Goal: Task Accomplishment & Management: Manage account settings

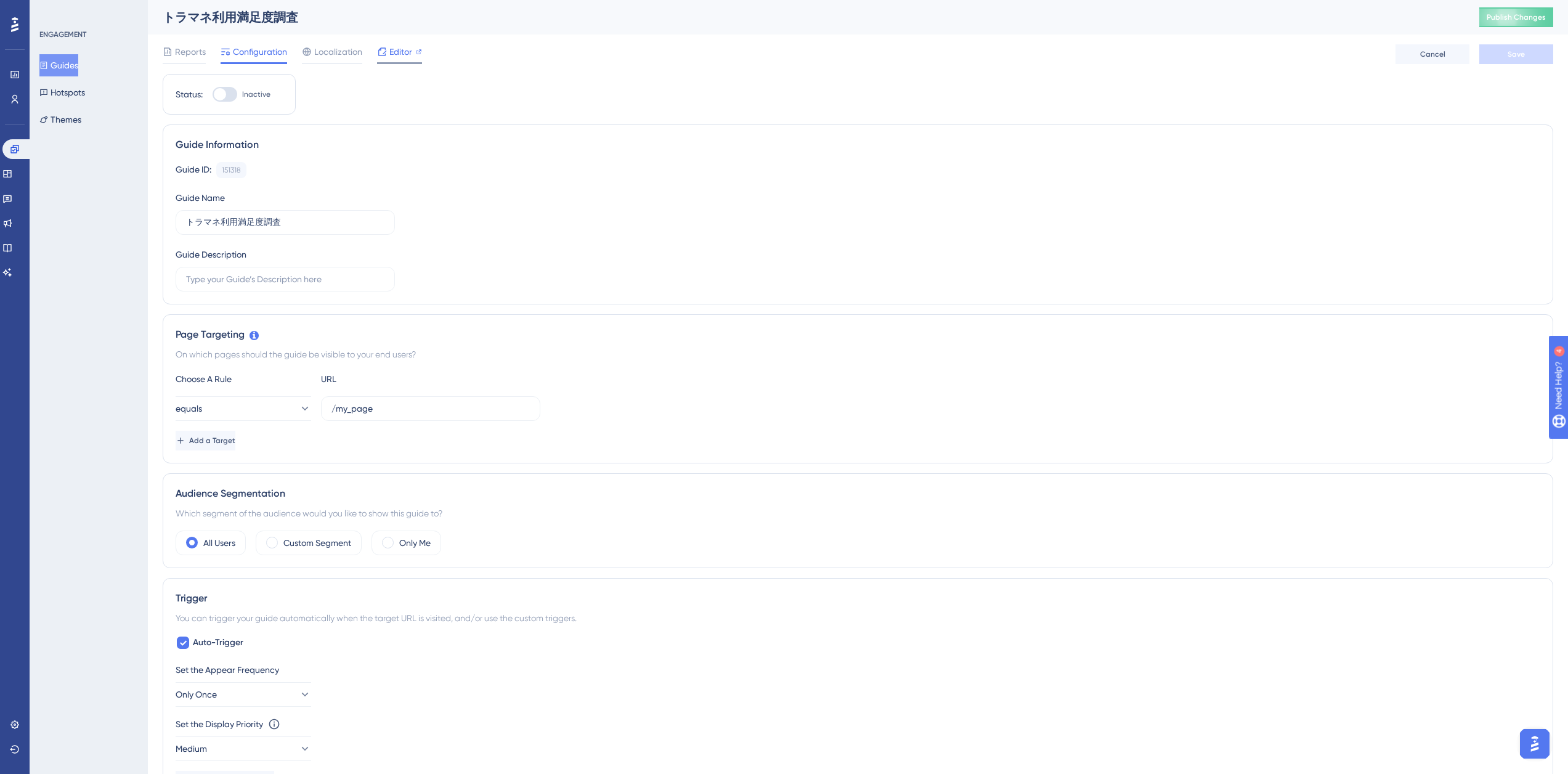
click at [394, 56] on span "Editor" at bounding box center [400, 52] width 23 height 15
click at [109, 227] on div "ENGAGEMENT Guides Hotspots Themes" at bounding box center [88, 387] width 118 height 774
click at [228, 94] on div at bounding box center [225, 94] width 25 height 15
click at [213, 94] on input "Inactive" at bounding box center [212, 94] width 1 height 1
checkbox input "true"
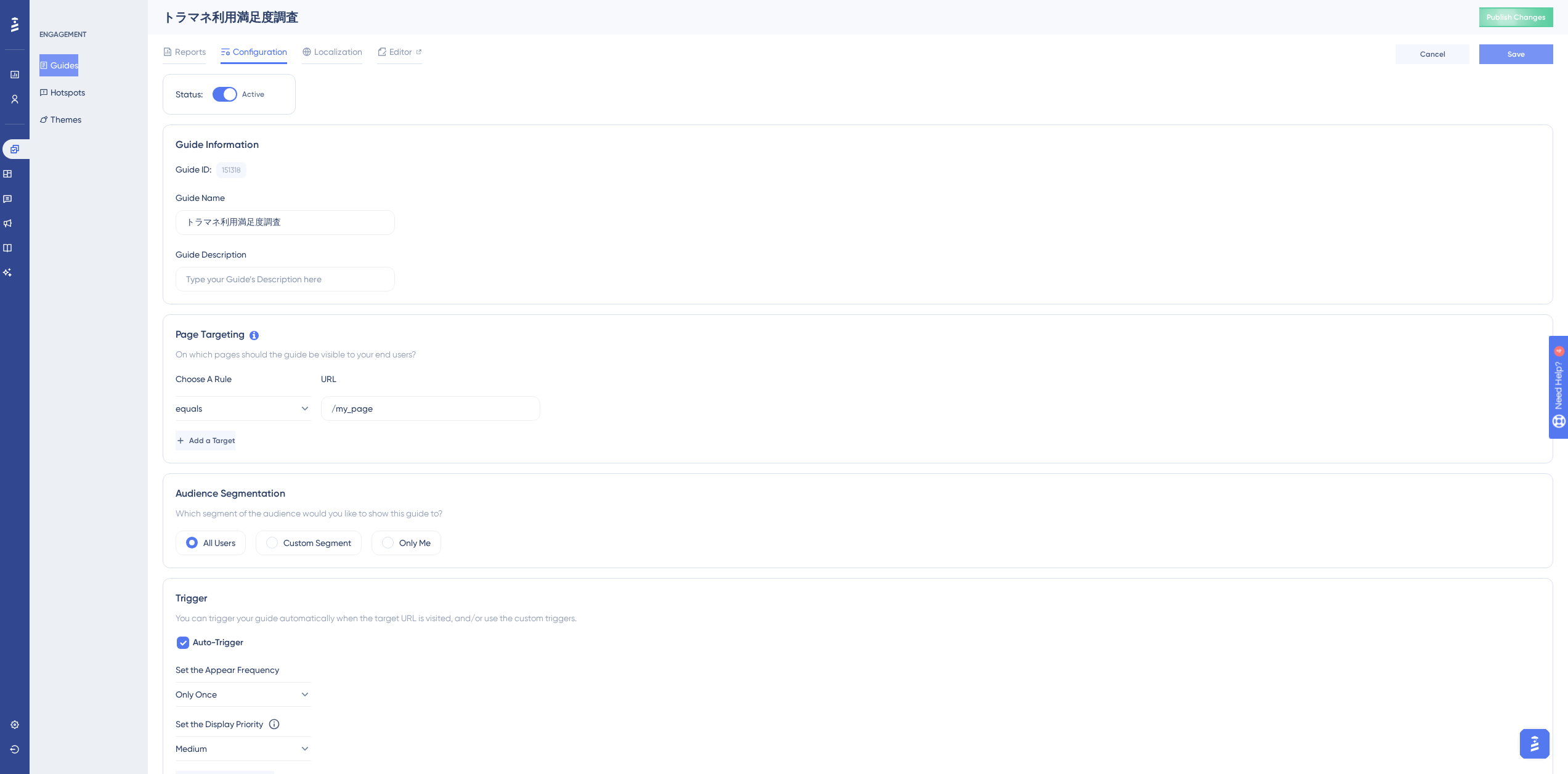
click at [1513, 53] on span "Save" at bounding box center [1517, 54] width 17 height 10
click at [1527, 17] on span "Publish Changes" at bounding box center [1517, 17] width 59 height 10
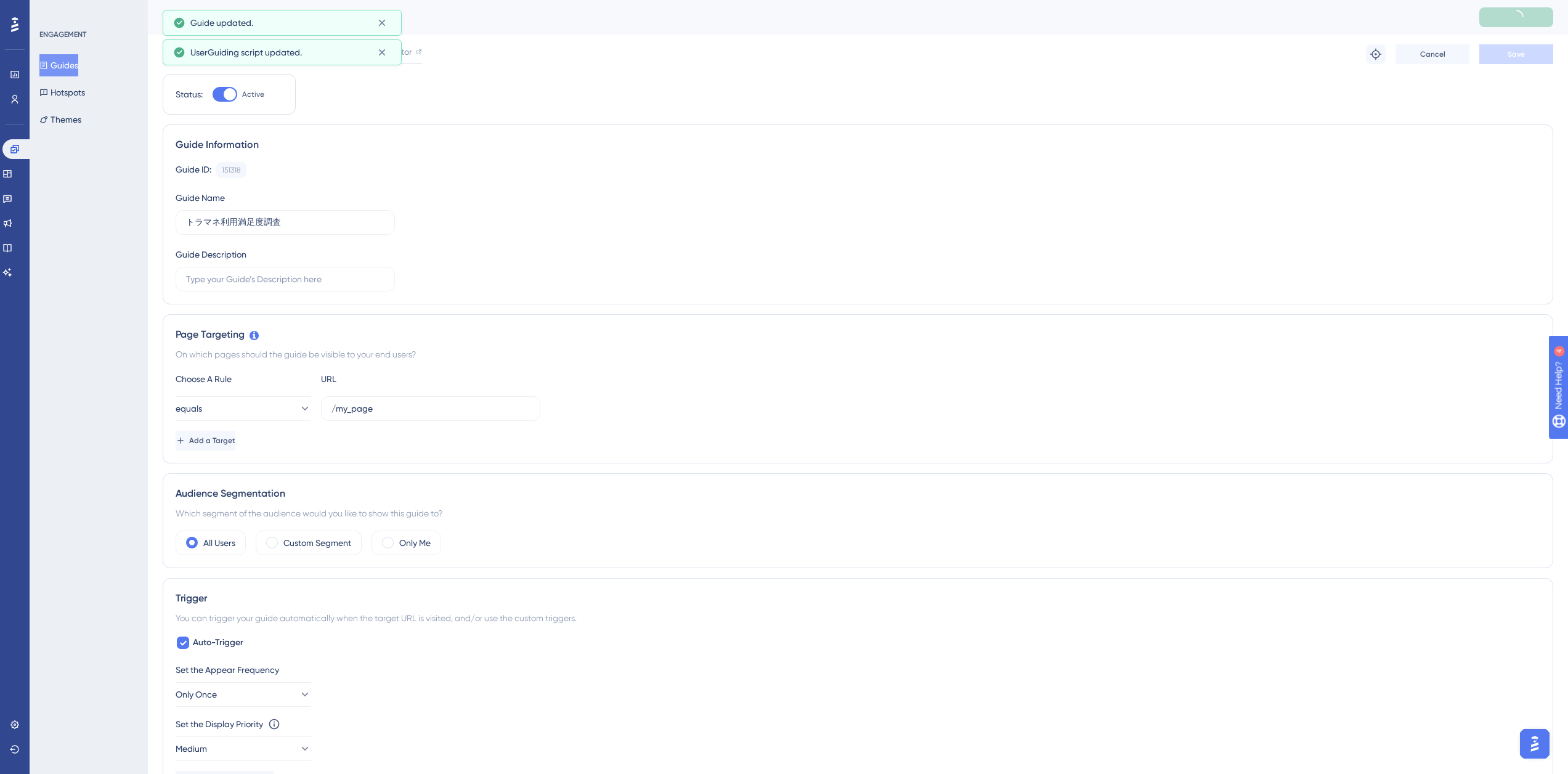
click at [635, 46] on div "Reports Configuration Localization Editor Troubleshoot Cancel Save" at bounding box center [858, 54] width 1391 height 40
click at [423, 53] on div "Reports Configuration Localization Editor Cancel Save" at bounding box center [858, 54] width 1391 height 40
click at [405, 49] on span "Editor" at bounding box center [400, 52] width 23 height 15
drag, startPoint x: 217, startPoint y: 92, endPoint x: 233, endPoint y: 102, distance: 18.9
click at [217, 93] on div at bounding box center [220, 94] width 12 height 12
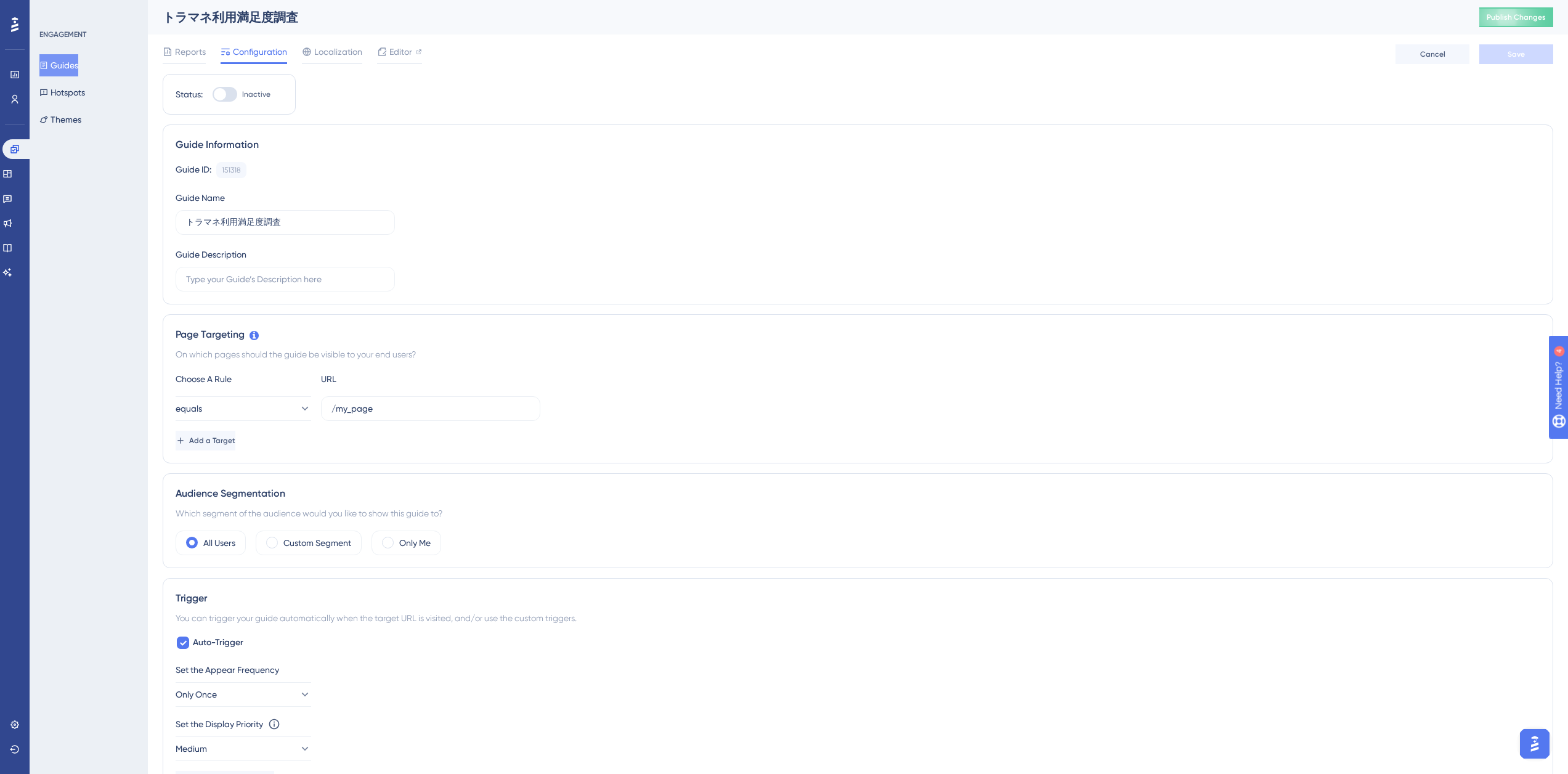
click at [213, 94] on input "Inactive" at bounding box center [212, 94] width 1 height 1
checkbox input "true"
click at [1536, 14] on span "Publish Changes" at bounding box center [1517, 17] width 59 height 10
click at [1530, 54] on button "Save" at bounding box center [1516, 54] width 74 height 20
click at [1530, 26] on button "Publish Changes" at bounding box center [1516, 17] width 74 height 20
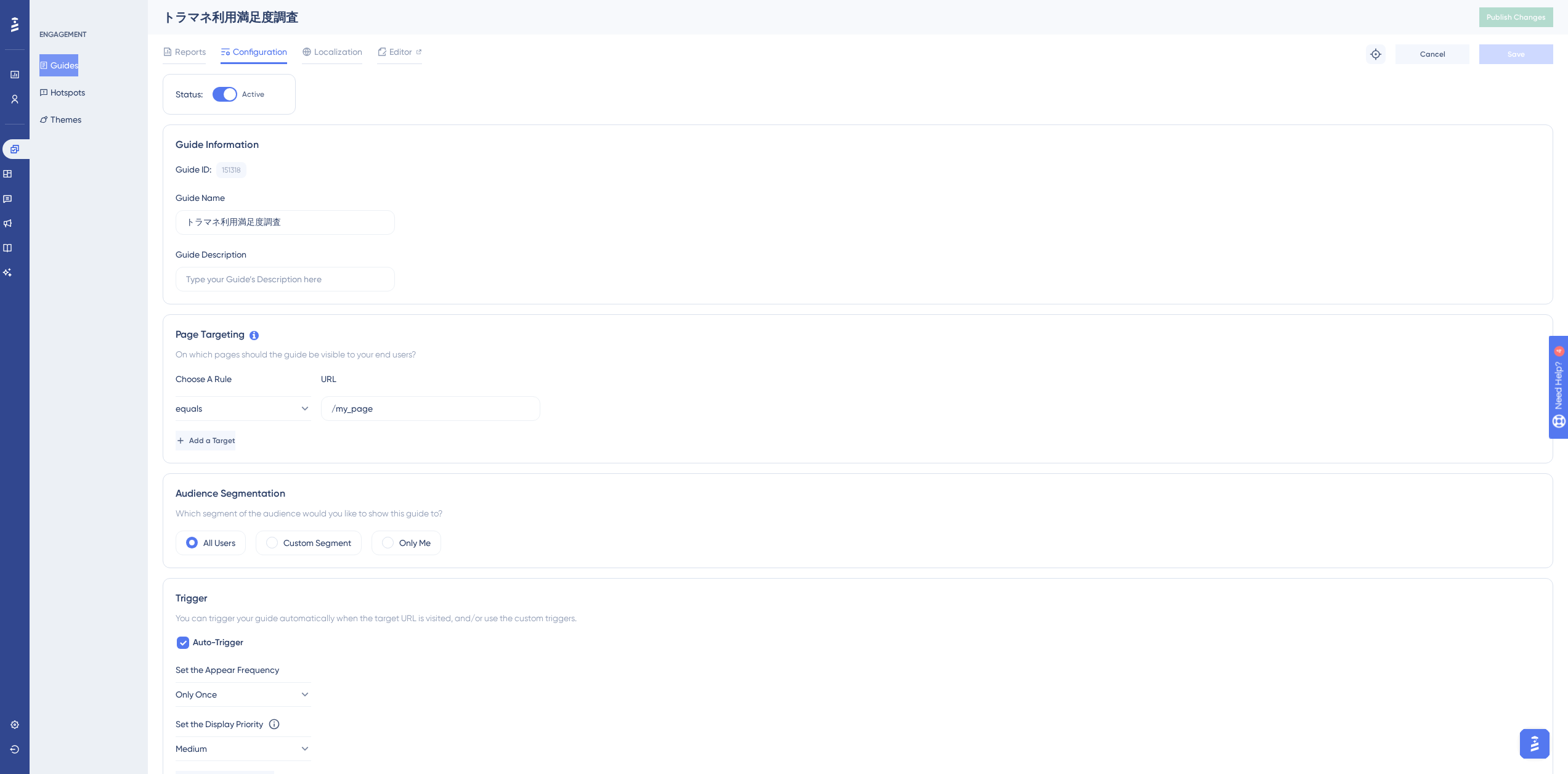
drag, startPoint x: 434, startPoint y: 209, endPoint x: 428, endPoint y: 244, distance: 35.5
click at [434, 209] on div "Guide ID: 151318 Copy Guide Name トラマネ利用満足度調査 Guide Description" at bounding box center [858, 226] width 1365 height 129
click at [536, 169] on div "Guide ID: 151318 Copy" at bounding box center [858, 170] width 1365 height 16
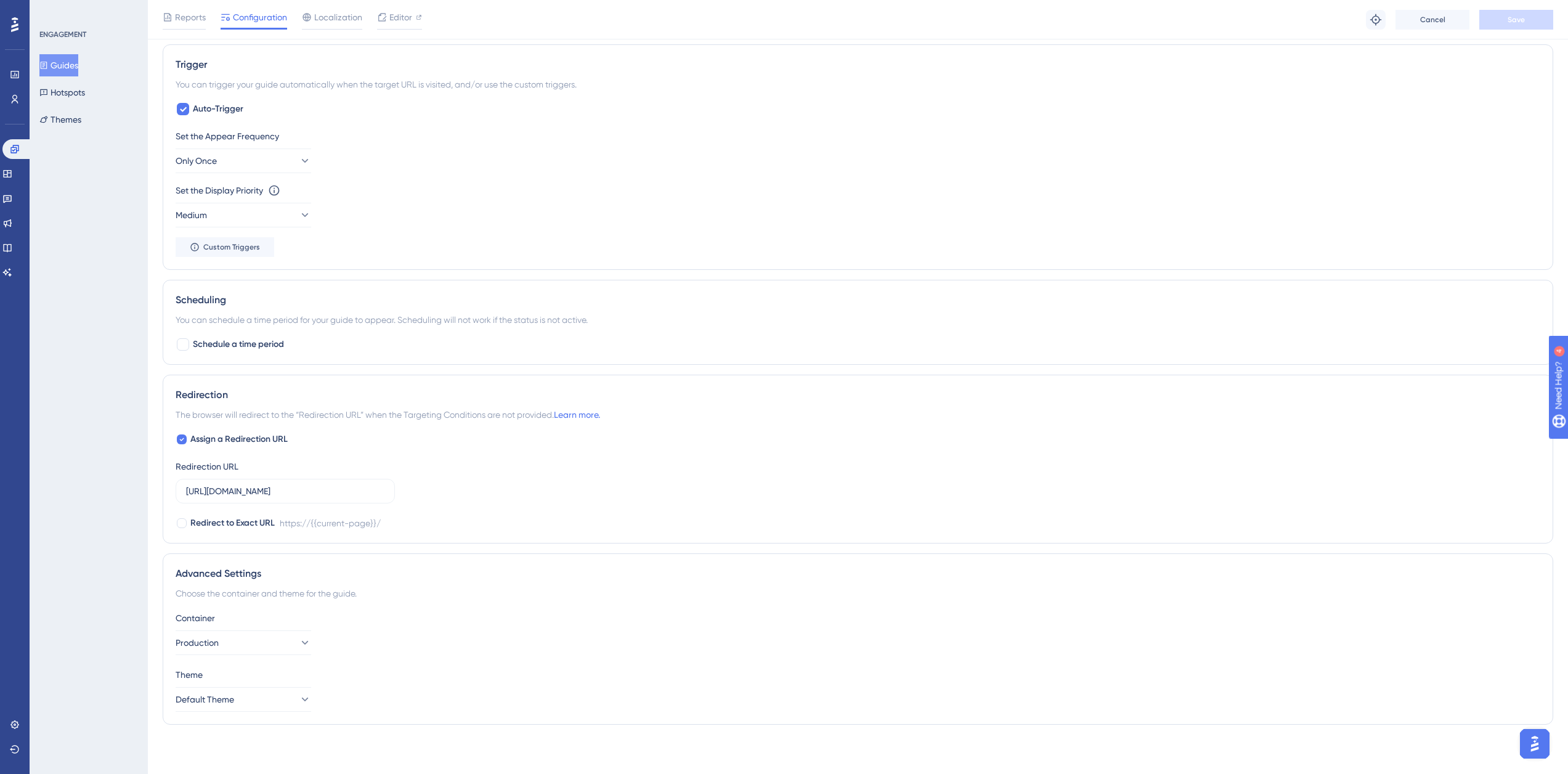
scroll to position [46, 0]
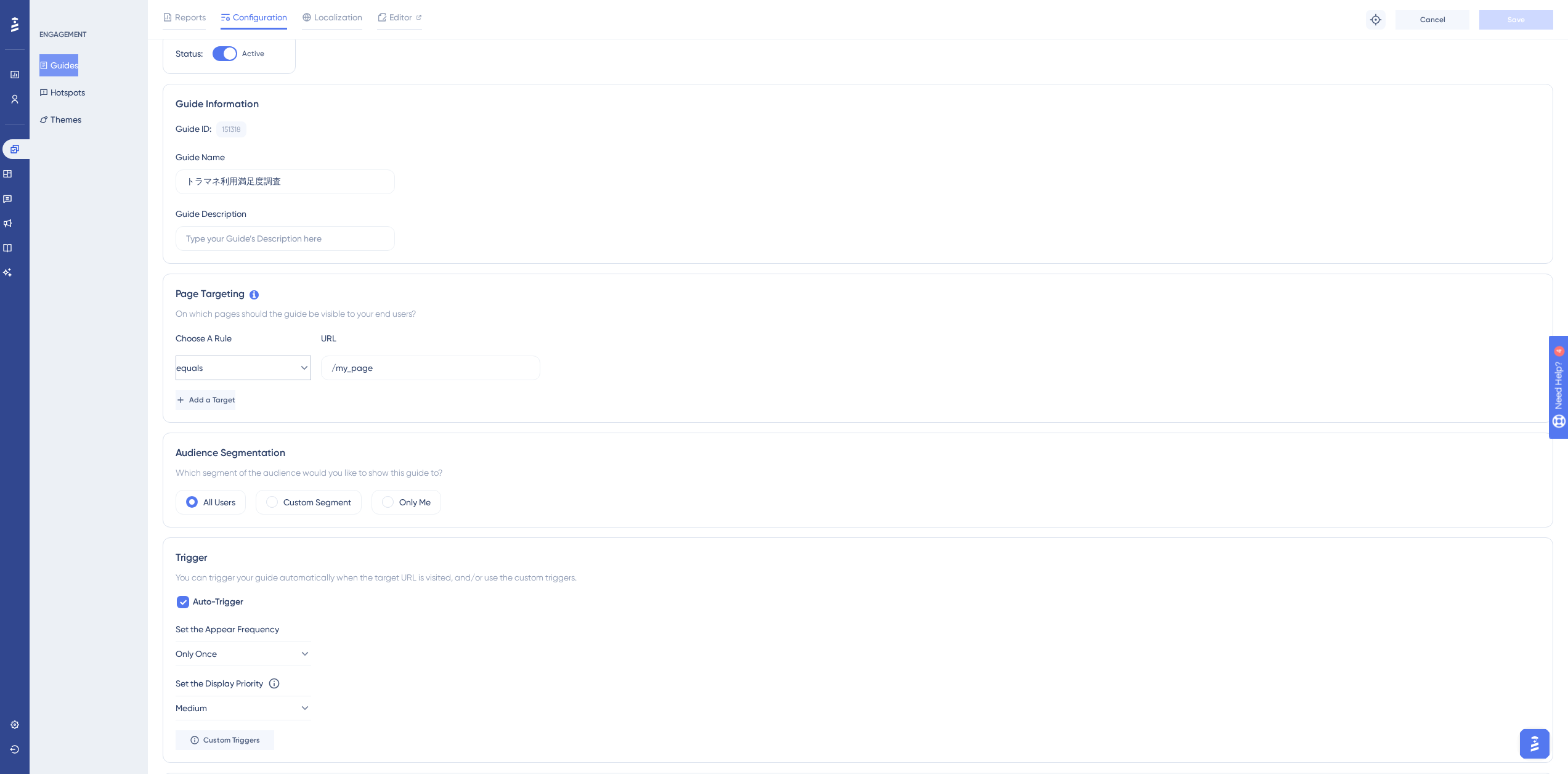
drag, startPoint x: 384, startPoint y: 374, endPoint x: 212, endPoint y: 364, distance: 172.3
click at [212, 364] on div "equals /my_page" at bounding box center [358, 368] width 365 height 25
click at [364, 370] on input "/my_page" at bounding box center [431, 368] width 199 height 14
paste input "[URL][DOMAIN_NAME]"
type input "[URL][DOMAIN_NAME]"
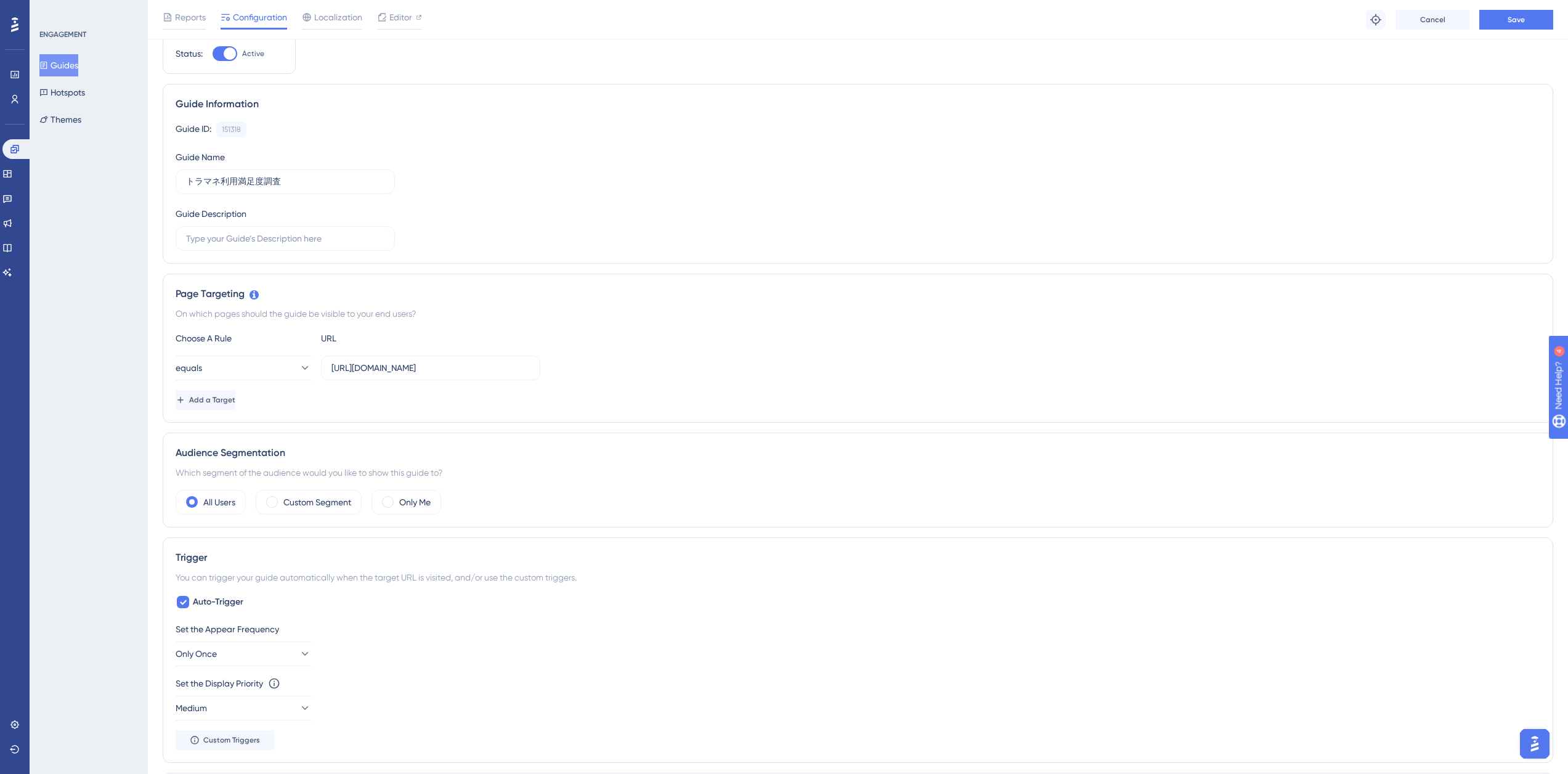
click at [449, 313] on div "On which pages should the guide be visible to your end users?" at bounding box center [858, 314] width 1365 height 15
click at [1546, 27] on button "Save" at bounding box center [1516, 20] width 74 height 20
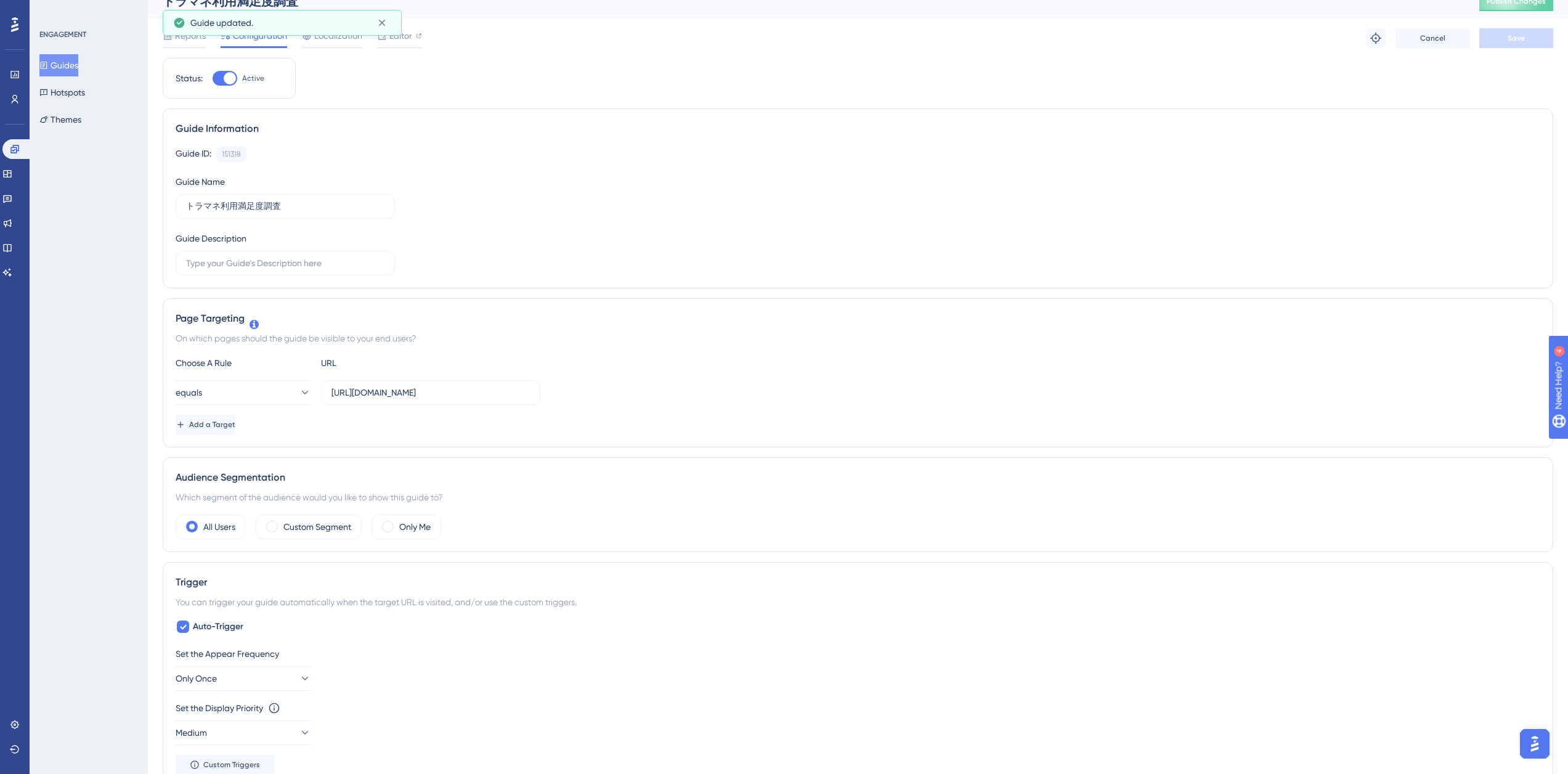
scroll to position [0, 0]
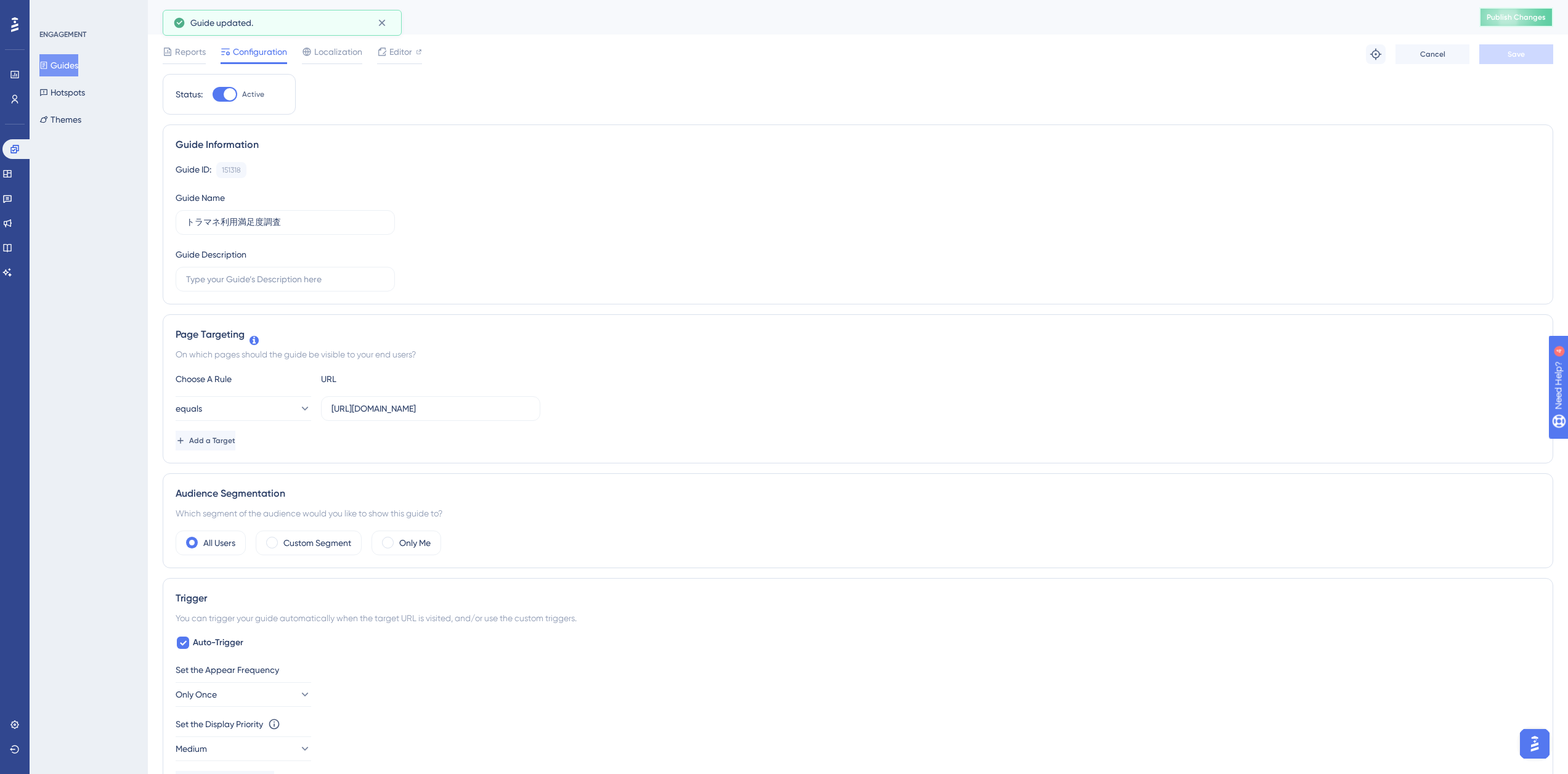
click at [1519, 9] on button "Publish Changes" at bounding box center [1516, 17] width 74 height 20
click at [445, 105] on div "Status: Active Guide Information Guide ID: 151318 Copy Guide Name トラマネ利用満足度調査 G…" at bounding box center [858, 671] width 1391 height 1194
